Goal: Information Seeking & Learning: Understand process/instructions

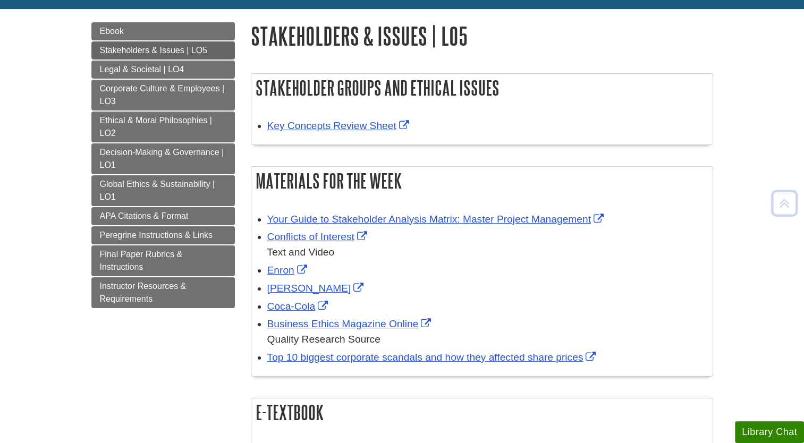
scroll to position [112, 0]
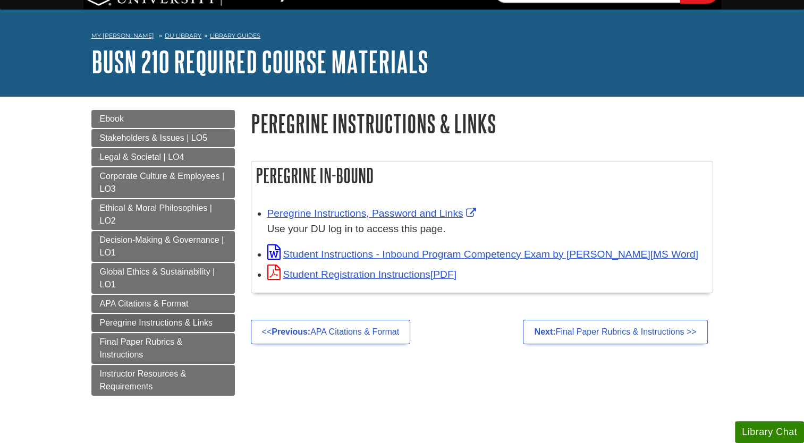
scroll to position [24, 0]
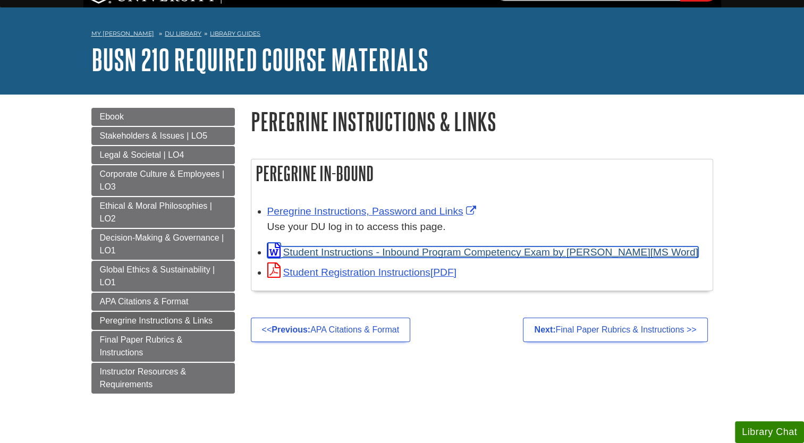
click at [433, 255] on link "Student Instructions - Inbound Program Competency Exam by Peregrine" at bounding box center [482, 252] width 431 height 11
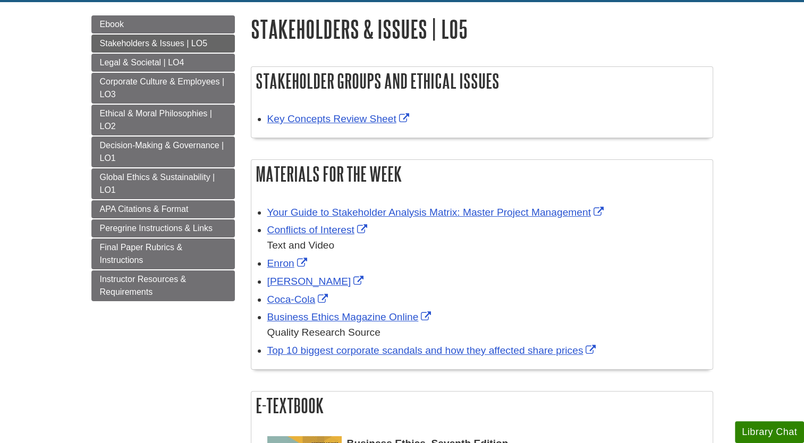
scroll to position [119, 0]
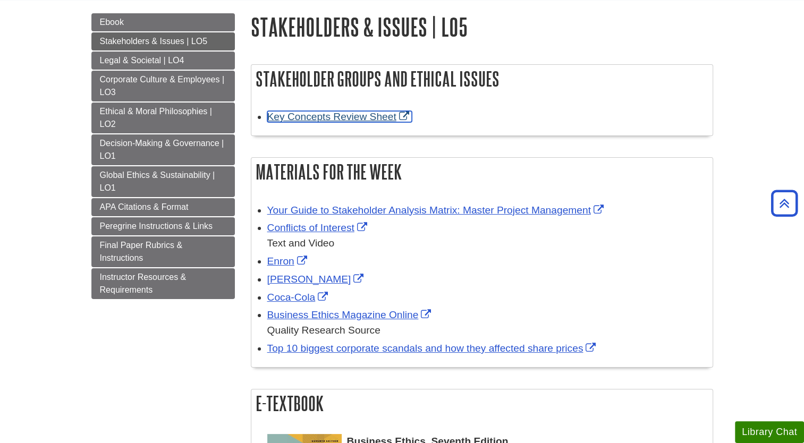
click at [395, 119] on link "Key Concepts Review Sheet" at bounding box center [339, 116] width 145 height 11
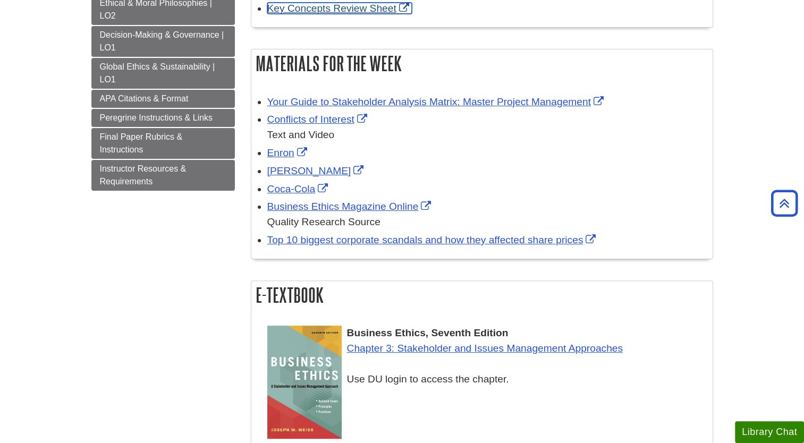
scroll to position [231, 0]
